Goal: Information Seeking & Learning: Understand process/instructions

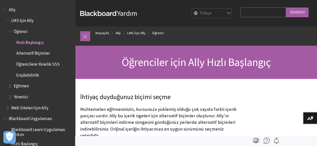
click at [220, 12] on select "English عربية Català Cymraeg Deutsch Español Suomi Français עברית Italiano 日本語 …" at bounding box center [212, 14] width 40 height 10
select select "/Ally/Ally_for_LMS/Student/Quick_Start"
click at [192, 9] on select "English عربية Català Cymraeg Deutsch Español Suomi Français עברית Italiano 日本語 …" at bounding box center [212, 14] width 40 height 10
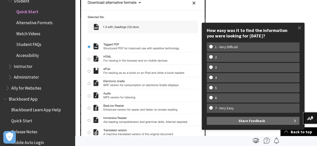
scroll to position [175, 0]
